Goal: Transaction & Acquisition: Purchase product/service

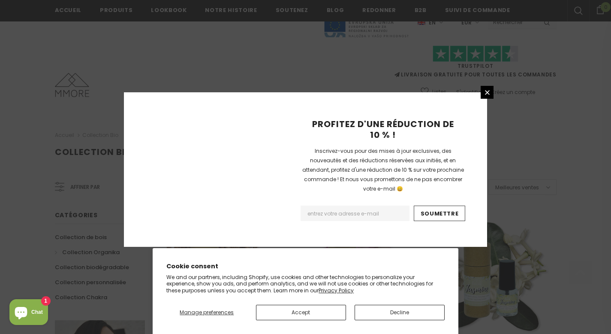
scroll to position [566, 0]
